Goal: Browse casually

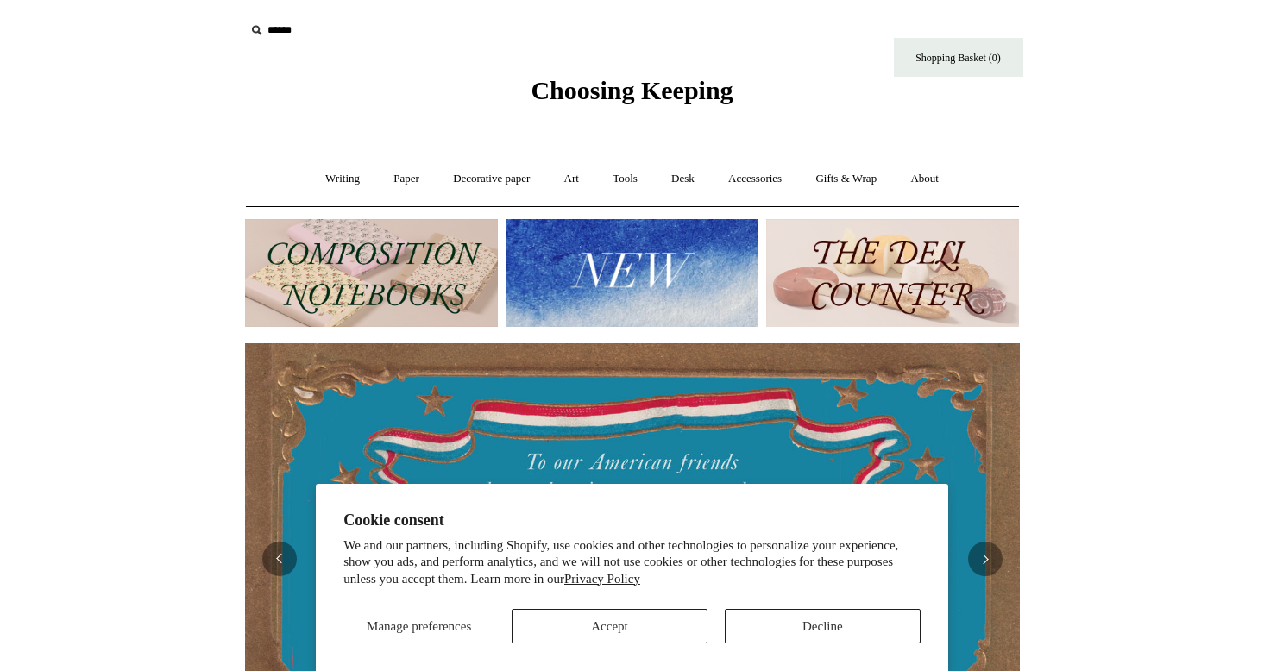
click at [605, 631] on button "Accept" at bounding box center [610, 626] width 196 height 35
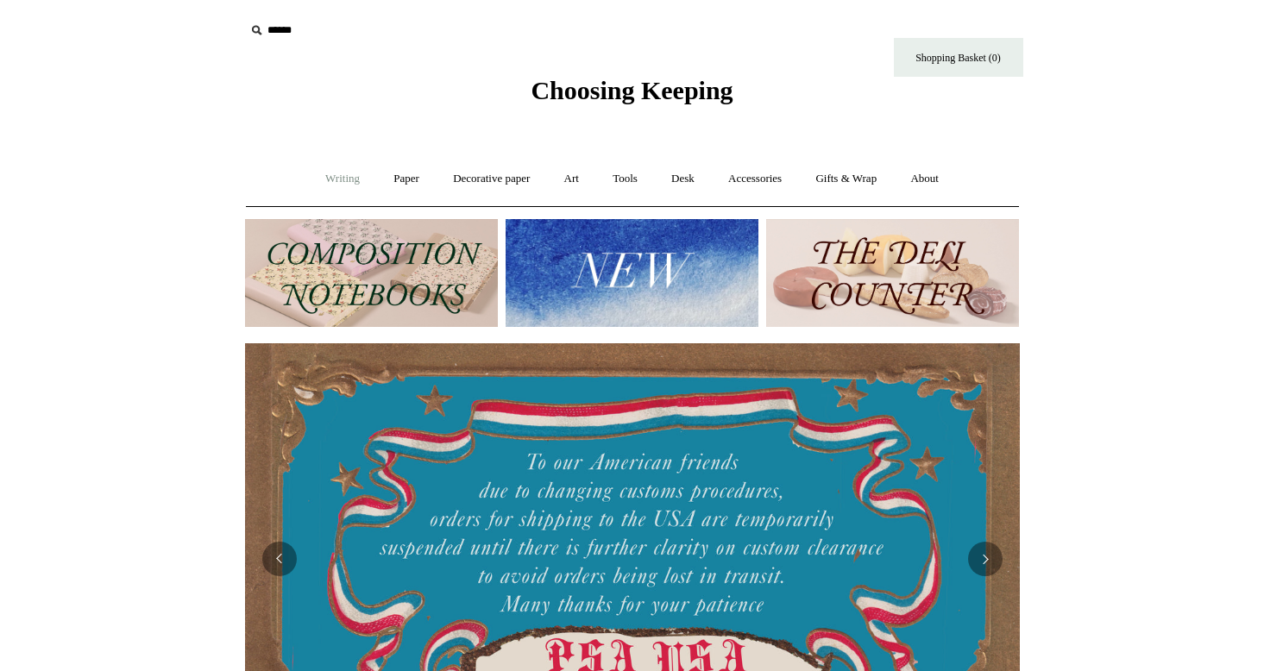
click at [328, 179] on link "Writing +" at bounding box center [343, 179] width 66 height 46
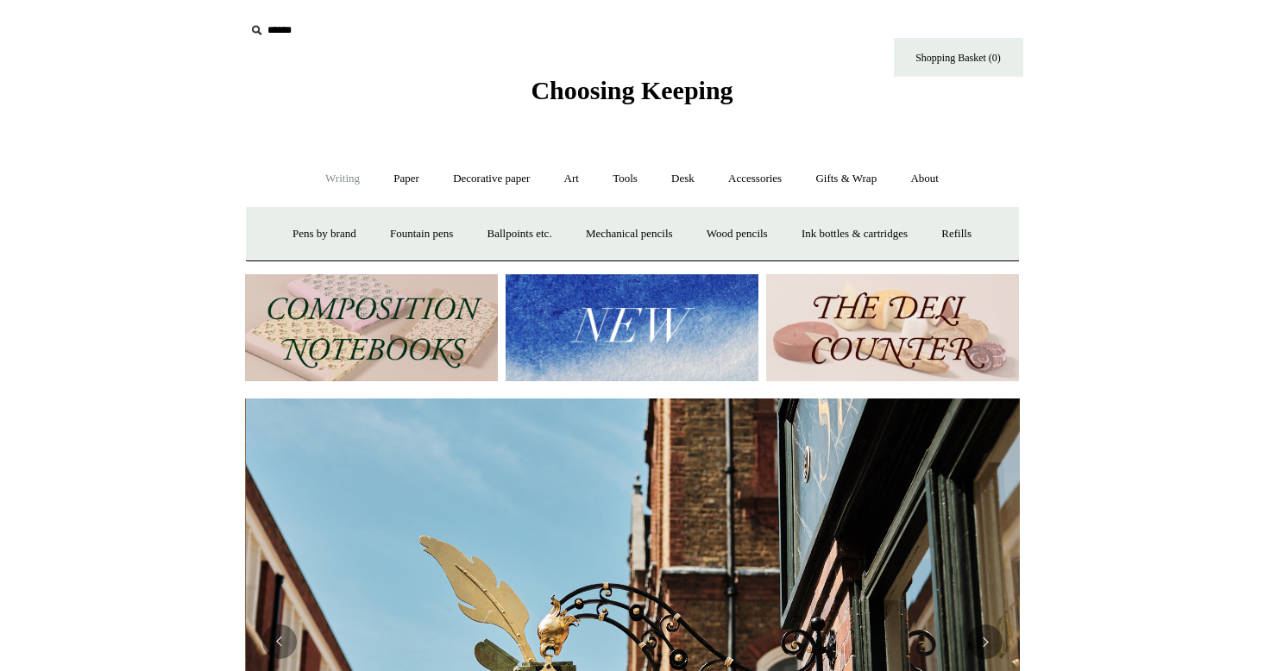
scroll to position [0, 775]
click at [386, 178] on link "Paper +" at bounding box center [406, 179] width 57 height 46
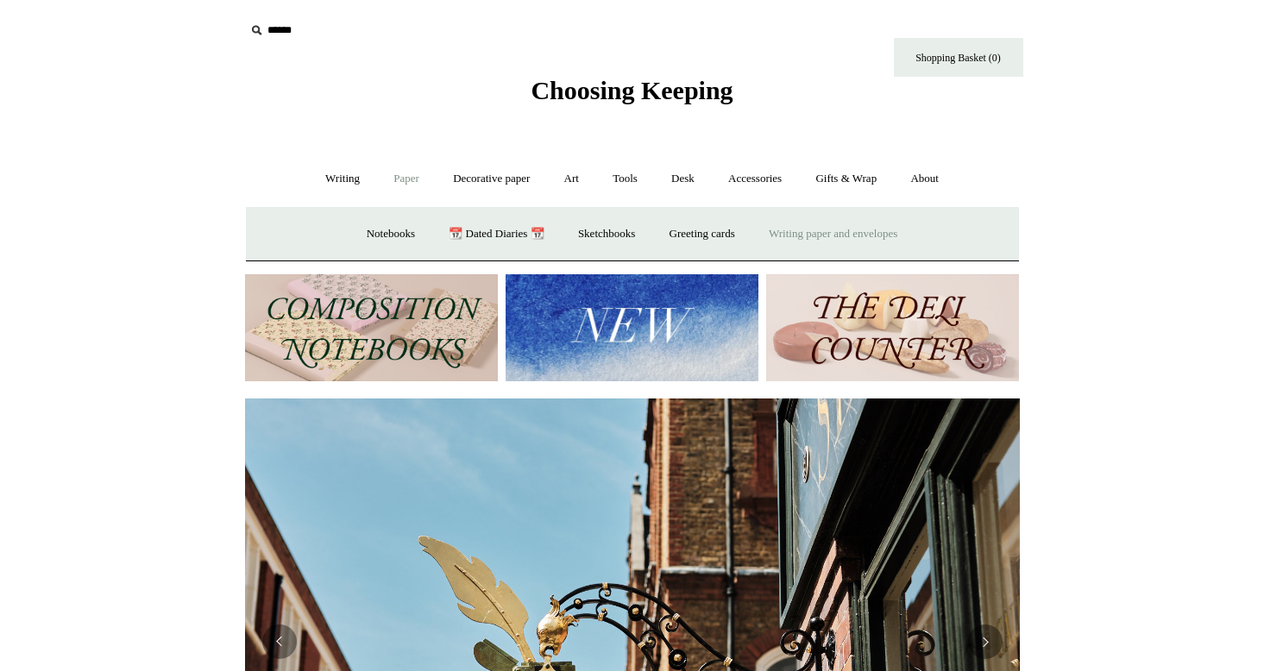
click at [902, 231] on link "Writing paper and envelopes +" at bounding box center [833, 234] width 160 height 46
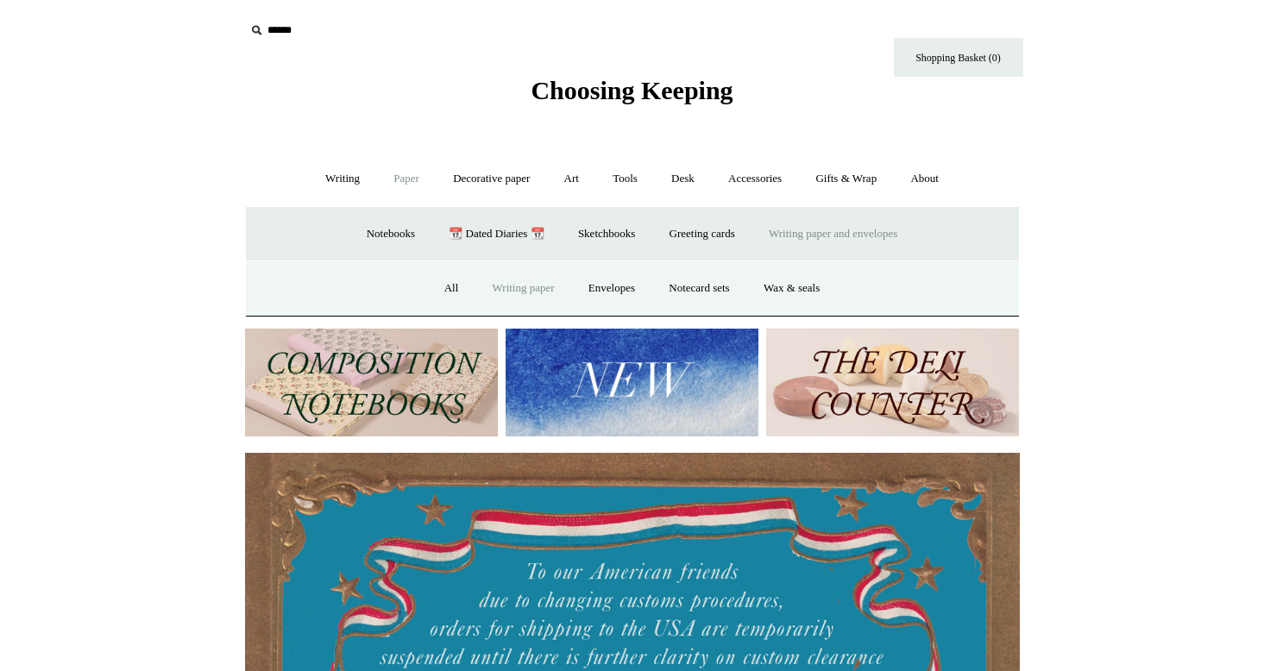
scroll to position [0, 0]
click at [511, 286] on link "Writing paper" at bounding box center [523, 289] width 93 height 46
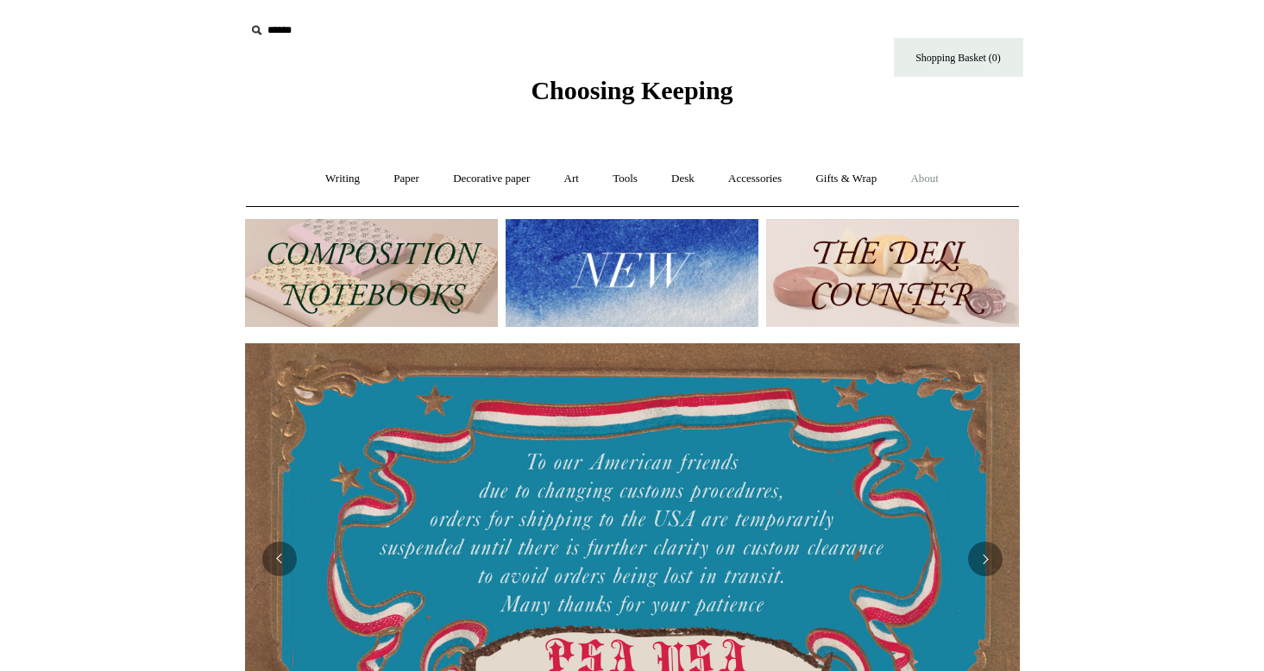
click at [949, 176] on link "About +" at bounding box center [925, 179] width 60 height 46
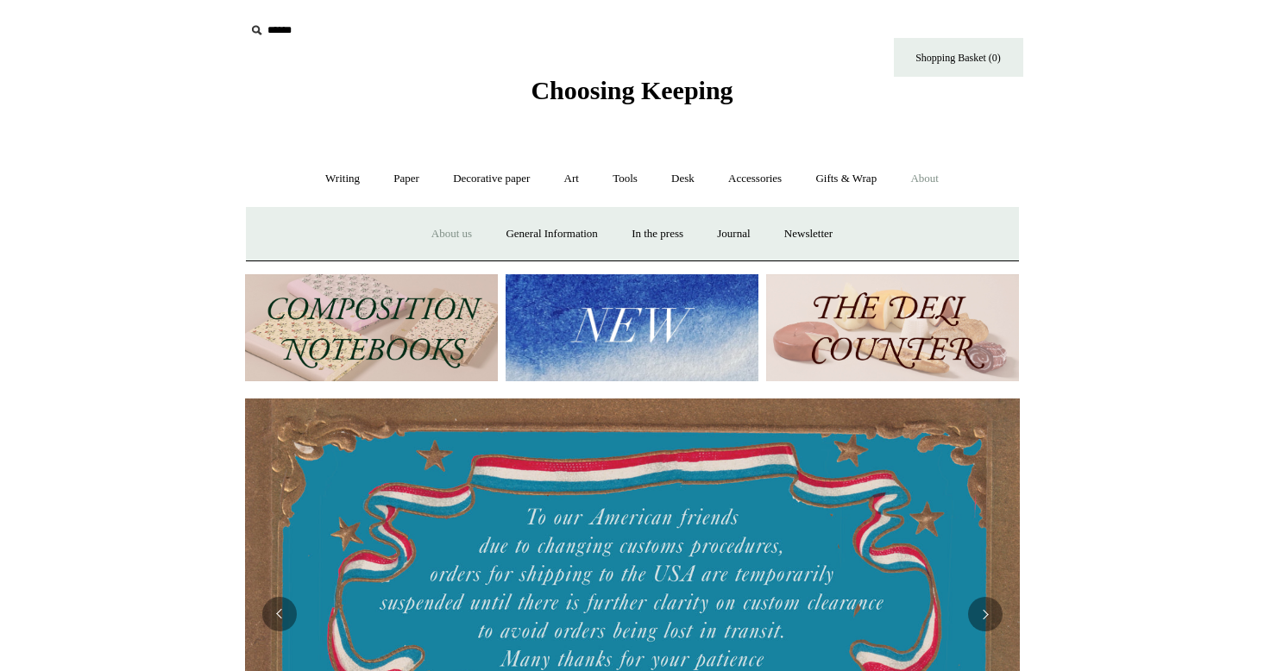
click at [438, 232] on link "About us" at bounding box center [452, 234] width 72 height 46
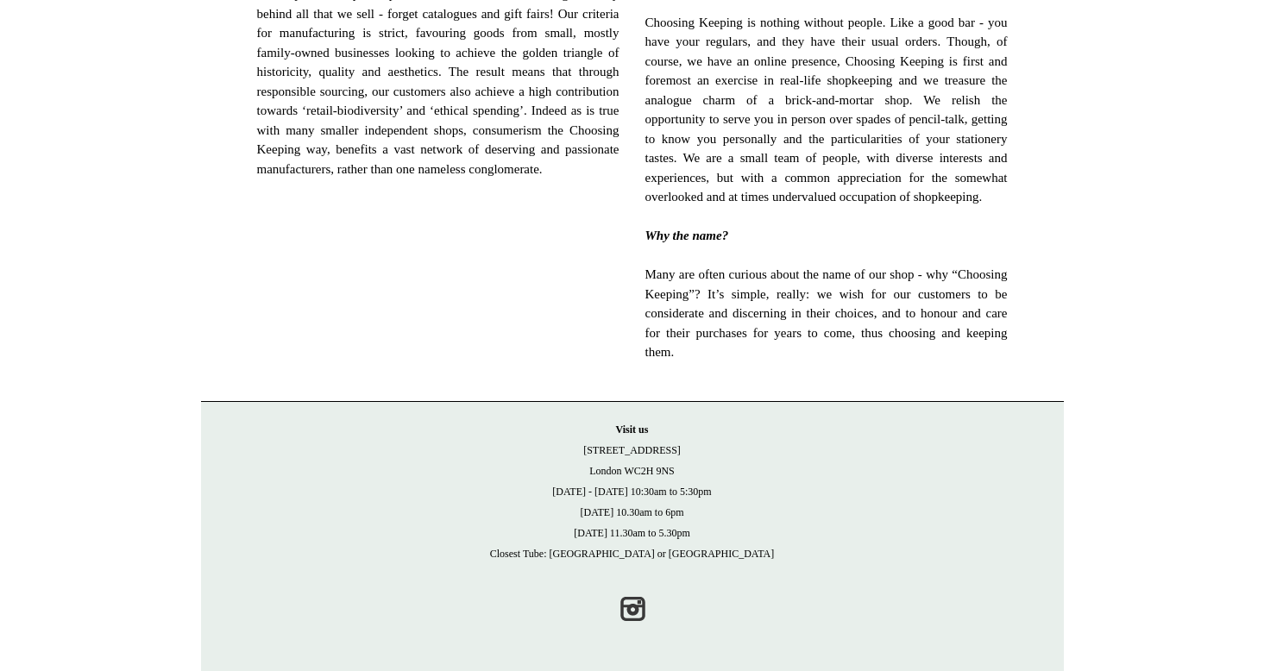
scroll to position [1121, 0]
click at [630, 613] on link "Instagram" at bounding box center [632, 609] width 38 height 38
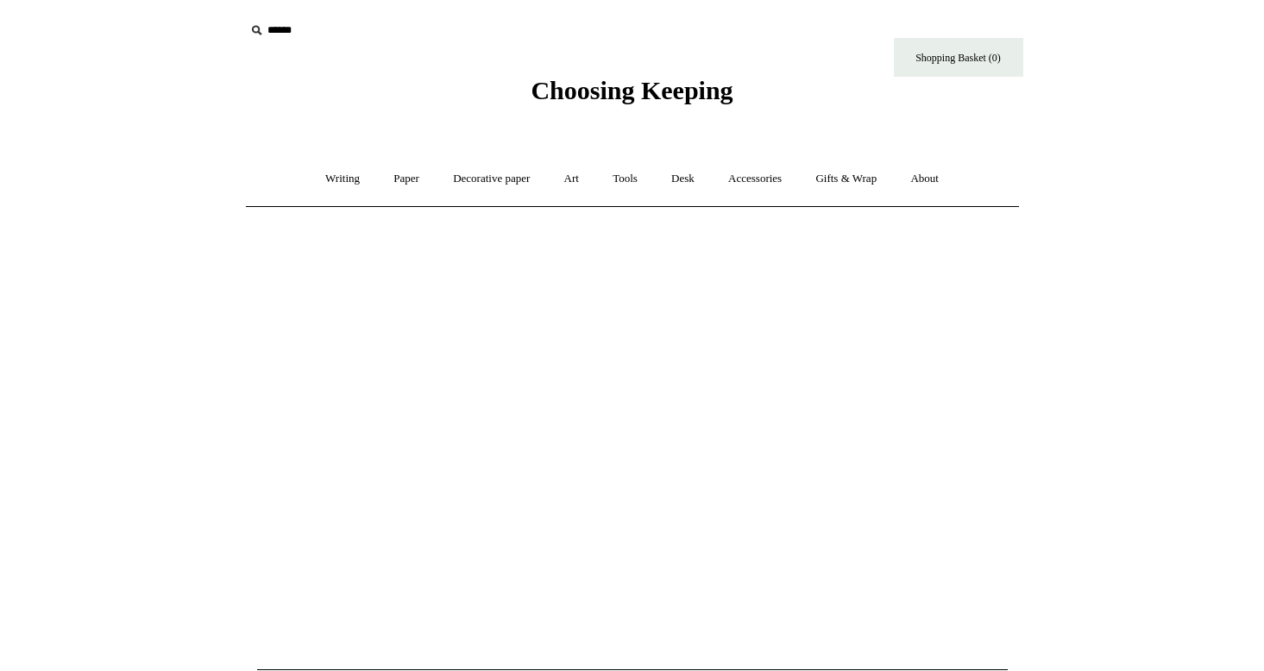
scroll to position [0, 0]
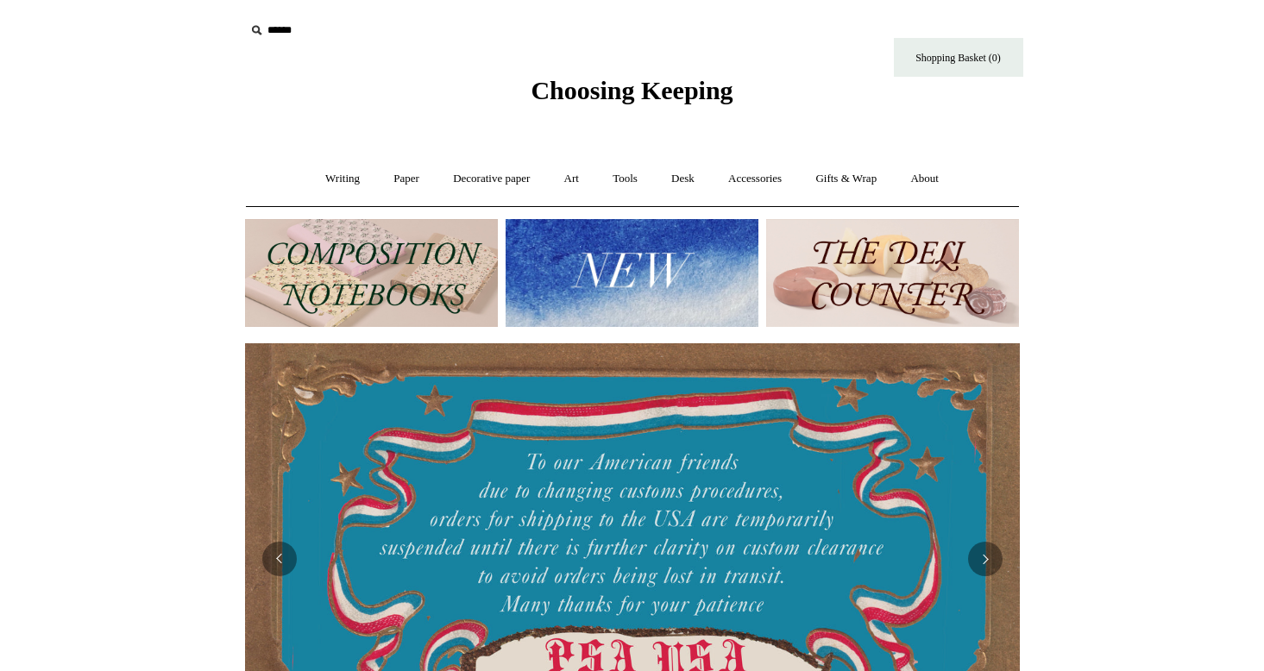
click at [365, 274] on img at bounding box center [371, 273] width 253 height 108
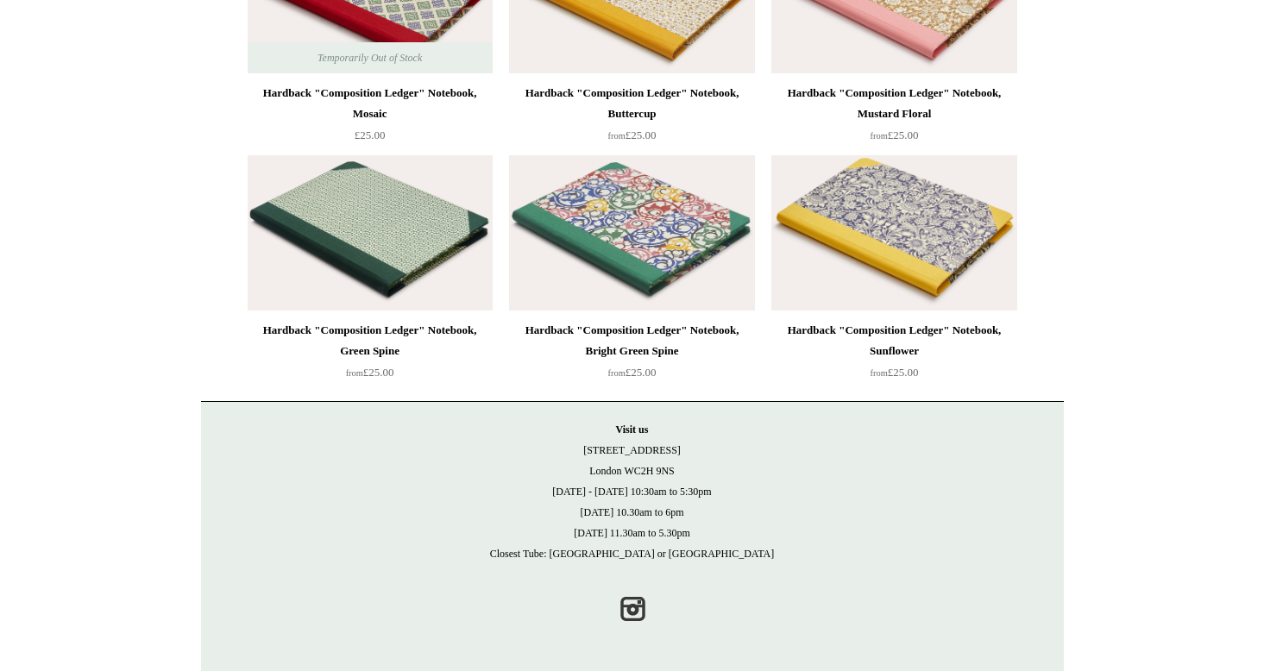
scroll to position [4814, 0]
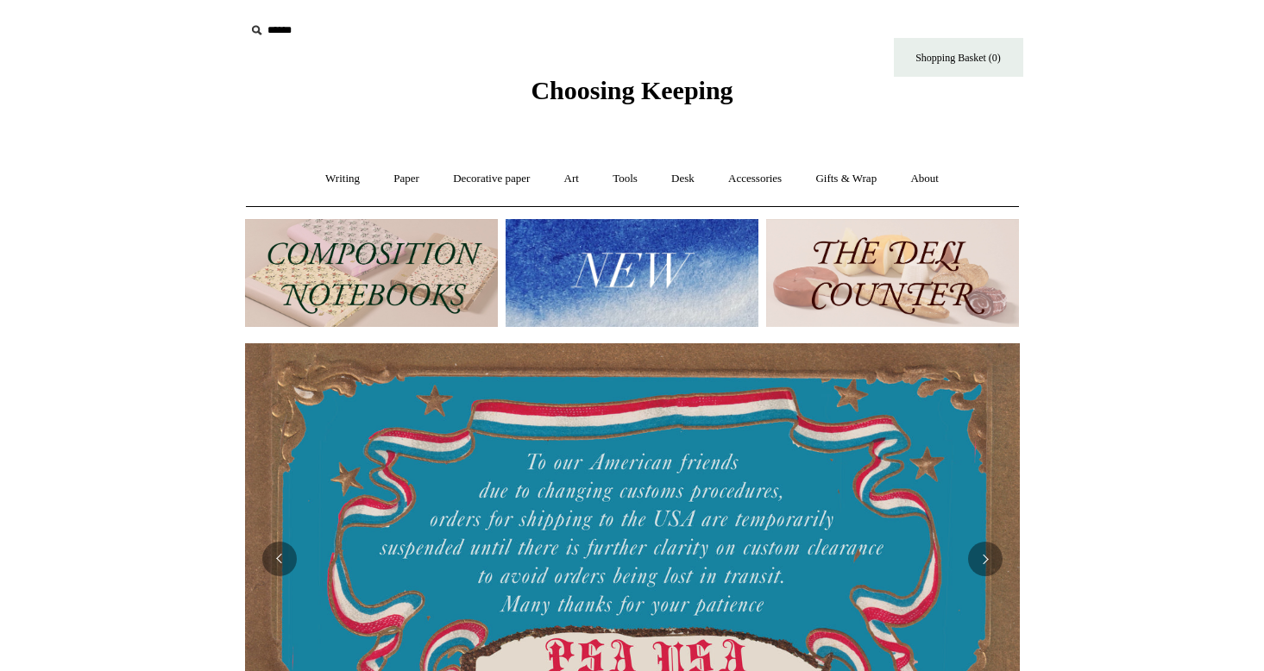
click at [695, 279] on img at bounding box center [632, 273] width 253 height 108
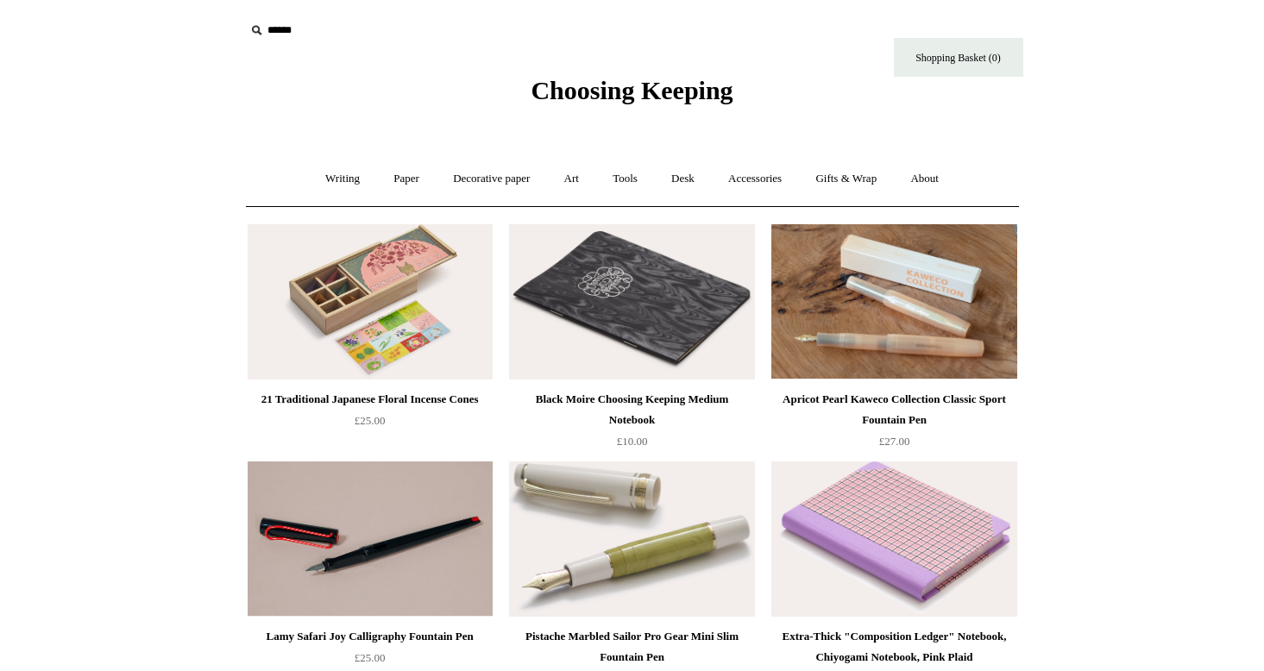
scroll to position [-1, 0]
